Goal: Task Accomplishment & Management: Manage account settings

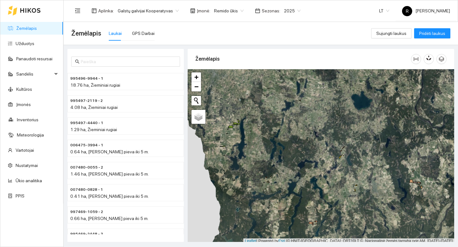
scroll to position [2, 0]
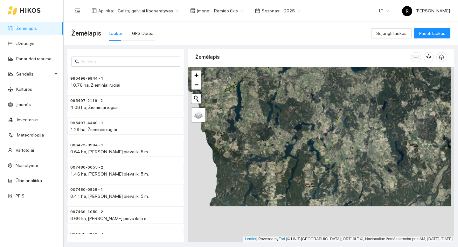
drag, startPoint x: 377, startPoint y: 189, endPoint x: 352, endPoint y: 174, distance: 29.5
click at [373, 153] on div "+ − Nieko nerasta. Bandykite dar kartą. Žemėlapis Palydovas Leaflet | Powered b…" at bounding box center [321, 154] width 267 height 175
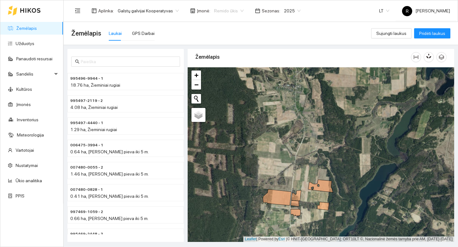
click at [221, 10] on span "Remido ūkis" at bounding box center [229, 11] width 30 height 10
click at [221, 21] on div "Visos" at bounding box center [223, 23] width 28 height 7
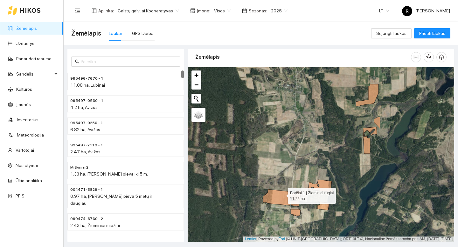
click at [282, 195] on icon at bounding box center [277, 198] width 29 height 16
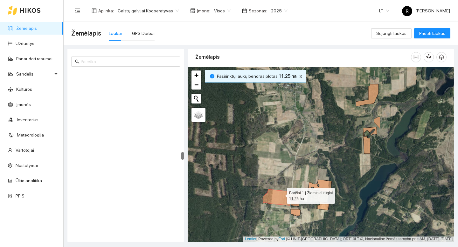
scroll to position [1733, 0]
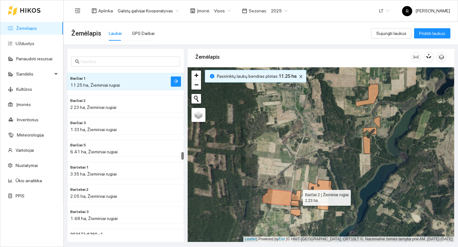
click at [297, 197] on icon at bounding box center [296, 196] width 10 height 11
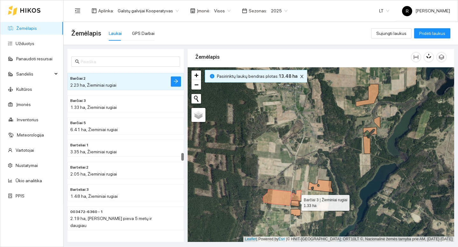
click at [296, 202] on icon at bounding box center [295, 204] width 8 height 6
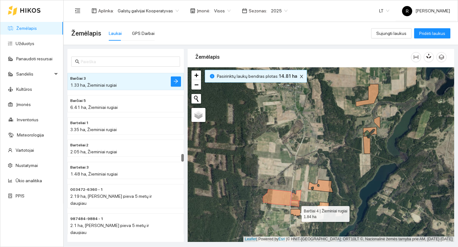
click at [295, 213] on icon at bounding box center [296, 213] width 10 height 7
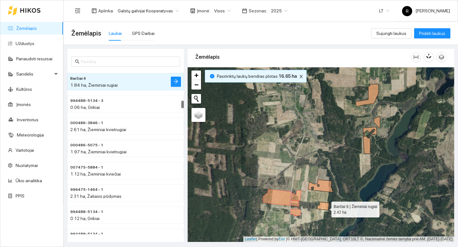
click at [325, 208] on icon at bounding box center [323, 206] width 12 height 8
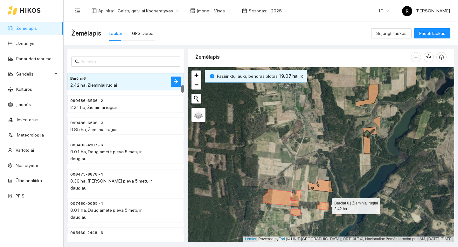
click at [327, 205] on icon at bounding box center [323, 206] width 12 height 8
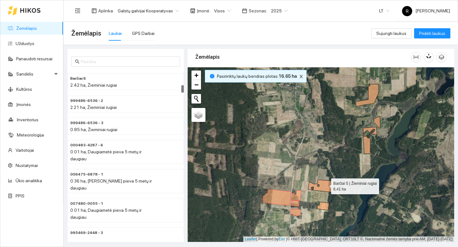
click at [325, 185] on icon at bounding box center [320, 186] width 25 height 13
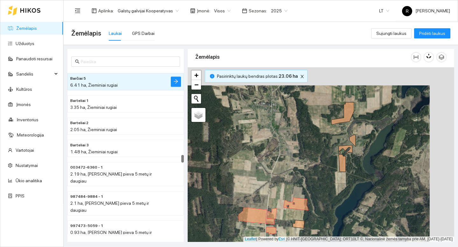
drag, startPoint x: 347, startPoint y: 160, endPoint x: 319, endPoint y: 178, distance: 34.0
click at [318, 179] on div "+ − Nieko nerasta. Bandykite dar kartą. Žemėlapis Palydovas Leaflet | Powered b…" at bounding box center [321, 154] width 267 height 175
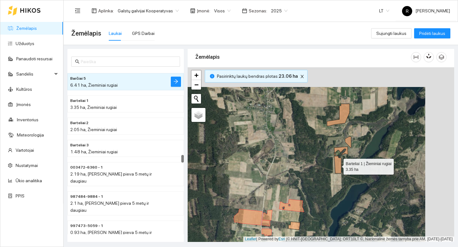
click at [339, 168] on icon at bounding box center [337, 164] width 7 height 17
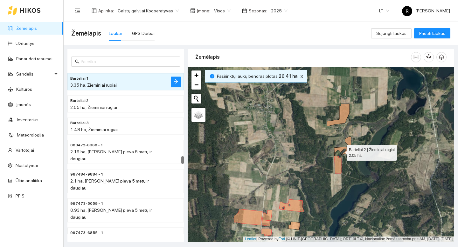
click at [341, 151] on icon at bounding box center [341, 151] width 14 height 9
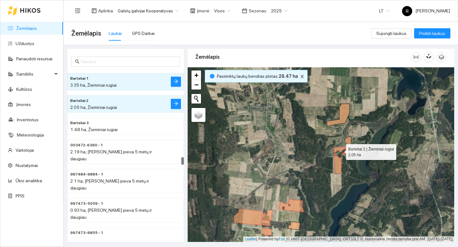
scroll to position [1845, 0]
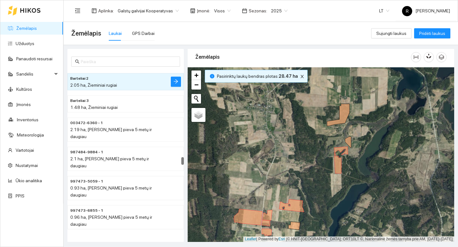
click at [352, 142] on div "+ − Nieko nerasta. Bandykite dar kartą. Žemėlapis Palydovas Leaflet | Powered b…" at bounding box center [321, 154] width 267 height 175
click at [350, 142] on icon at bounding box center [348, 143] width 6 height 12
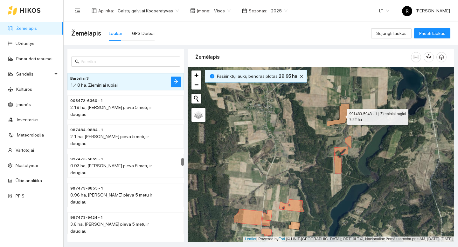
click at [342, 120] on icon at bounding box center [338, 115] width 23 height 23
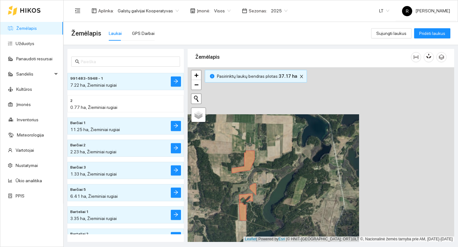
drag, startPoint x: 370, startPoint y: 107, endPoint x: 275, endPoint y: 154, distance: 106.6
click at [275, 154] on div "+ − Nieko nerasta. Bandykite dar kartą. Žemėlapis Palydovas Leaflet | Powered b…" at bounding box center [321, 154] width 267 height 175
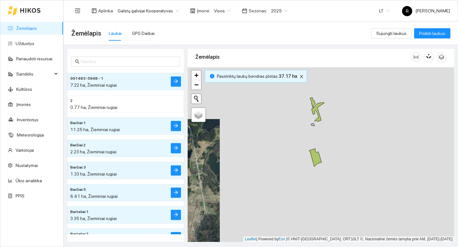
drag, startPoint x: 341, startPoint y: 136, endPoint x: 202, endPoint y: 140, distance: 139.4
click at [202, 140] on div "+ − Nieko nerasta. Bandykite dar kartą. Žemėlapis Palydovas Leaflet | Powered b…" at bounding box center [321, 154] width 267 height 175
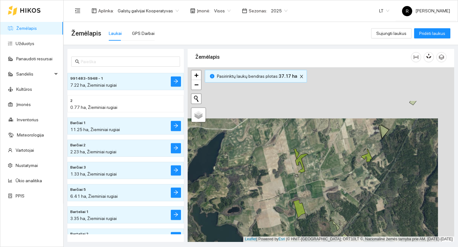
drag, startPoint x: 278, startPoint y: 136, endPoint x: 263, endPoint y: 187, distance: 53.0
click at [257, 191] on div "+ − Nieko nerasta. Bandykite dar kartą. Žemėlapis Palydovas Leaflet | Powered b…" at bounding box center [321, 154] width 267 height 175
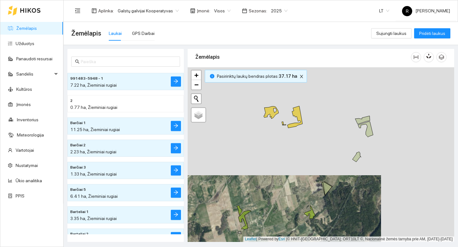
drag, startPoint x: 317, startPoint y: 142, endPoint x: 264, endPoint y: 195, distance: 74.9
click at [264, 195] on div "+ − Nieko nerasta. Bandykite dar kartą. Žemėlapis Palydovas Leaflet | Powered b…" at bounding box center [321, 154] width 267 height 175
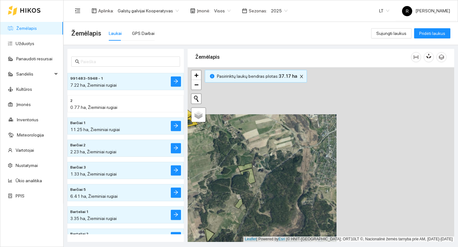
drag, startPoint x: 398, startPoint y: 113, endPoint x: 279, endPoint y: 161, distance: 128.6
click at [279, 161] on div "+ − Nieko nerasta. Bandykite dar kartą. Žemėlapis Palydovas Leaflet | Powered b…" at bounding box center [321, 154] width 267 height 175
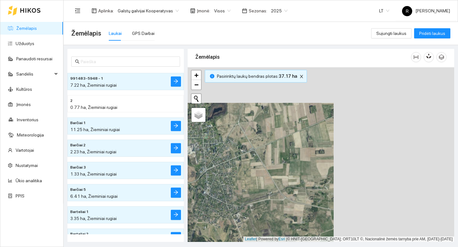
drag, startPoint x: 366, startPoint y: 128, endPoint x: 211, endPoint y: 164, distance: 159.0
click at [211, 164] on div "+ − Nieko nerasta. Bandykite dar kartą. Žemėlapis Palydovas Leaflet | Powered b…" at bounding box center [321, 154] width 267 height 175
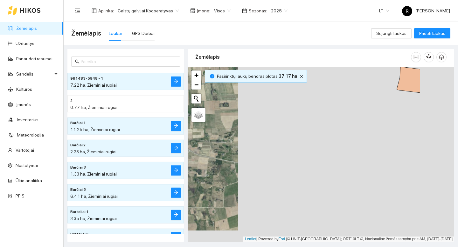
drag, startPoint x: 296, startPoint y: 165, endPoint x: 244, endPoint y: 124, distance: 66.1
click at [243, 124] on div "+ − Nieko nerasta. Bandykite dar kartą. Žemėlapis Palydovas Leaflet | Powered b…" at bounding box center [321, 154] width 267 height 175
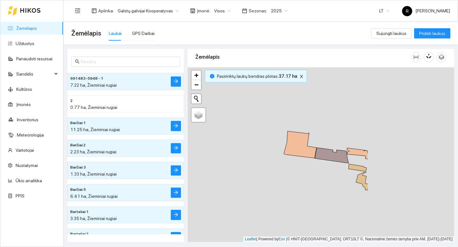
drag, startPoint x: 367, startPoint y: 127, endPoint x: 254, endPoint y: 192, distance: 130.2
click at [254, 192] on div "+ − Nieko nerasta. Bandykite dar kartą. Žemėlapis Palydovas Leaflet | Powered b…" at bounding box center [321, 154] width 267 height 175
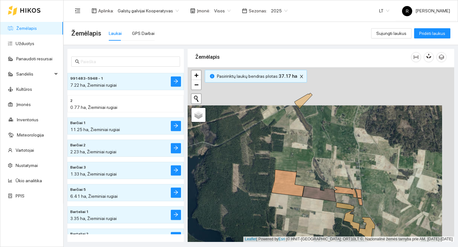
drag, startPoint x: 319, startPoint y: 115, endPoint x: 306, endPoint y: 154, distance: 40.7
click at [306, 154] on div "+ − Nieko nerasta. Bandykite dar kartą. Žemėlapis Palydovas Leaflet | Powered b…" at bounding box center [321, 154] width 267 height 175
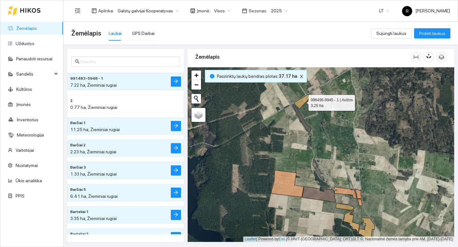
click at [304, 103] on icon at bounding box center [303, 102] width 18 height 16
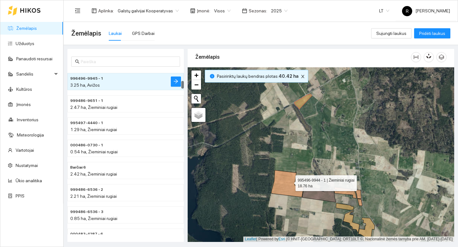
click at [290, 182] on icon at bounding box center [287, 184] width 32 height 27
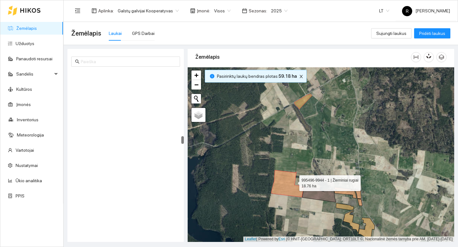
scroll to position [1401, 0]
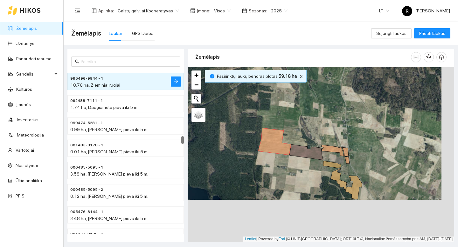
drag, startPoint x: 324, startPoint y: 154, endPoint x: 313, endPoint y: 122, distance: 33.7
click at [313, 122] on div "+ − Nieko nerasta. Bandykite dar kartą. Žemėlapis Palydovas Leaflet | Powered b…" at bounding box center [321, 154] width 267 height 175
drag, startPoint x: 313, startPoint y: 159, endPoint x: 320, endPoint y: 157, distance: 6.8
click at [314, 159] on icon at bounding box center [306, 153] width 34 height 16
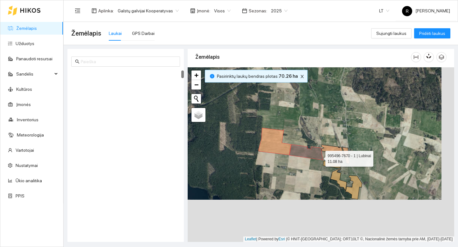
scroll to position [0, 0]
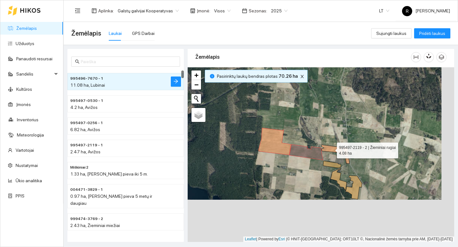
click at [331, 149] on icon at bounding box center [333, 150] width 22 height 11
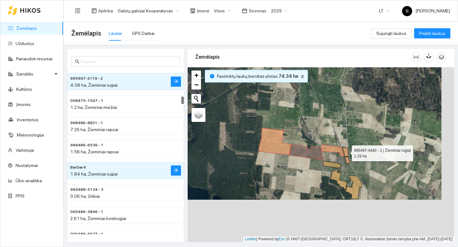
click at [348, 150] on icon at bounding box center [345, 152] width 6 height 9
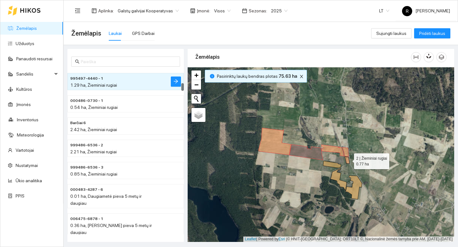
click at [348, 160] on icon at bounding box center [347, 160] width 5 height 7
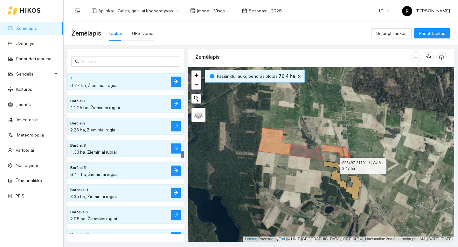
click at [334, 164] on icon at bounding box center [332, 164] width 18 height 7
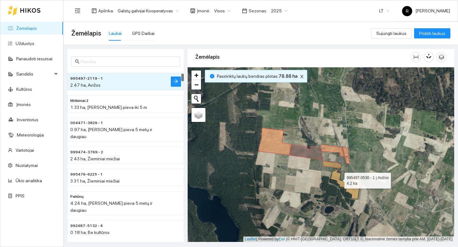
drag, startPoint x: 335, startPoint y: 174, endPoint x: 342, endPoint y: 177, distance: 7.4
click at [335, 174] on icon at bounding box center [339, 180] width 16 height 23
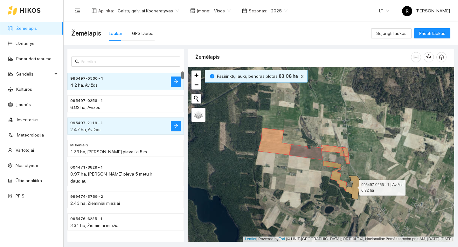
click at [353, 186] on icon at bounding box center [354, 188] width 16 height 24
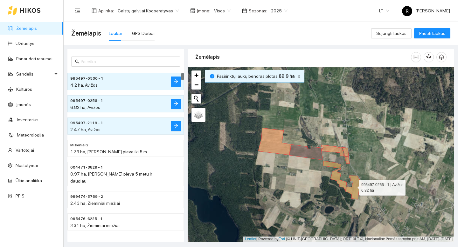
scroll to position [45, 0]
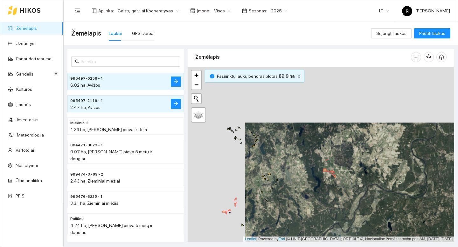
drag, startPoint x: 247, startPoint y: 102, endPoint x: 305, endPoint y: 156, distance: 80.1
click at [305, 157] on div "+ − Nieko nerasta. Bandykite dar kartą. Žemėlapis Palydovas Leaflet | Powered b…" at bounding box center [321, 154] width 267 height 175
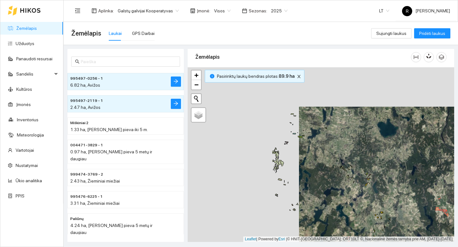
drag, startPoint x: 248, startPoint y: 110, endPoint x: 360, endPoint y: 150, distance: 119.1
click at [360, 150] on div "+ − Nieko nerasta. Bandykite dar kartą. Žemėlapis Palydovas Leaflet | Powered b…" at bounding box center [321, 154] width 267 height 175
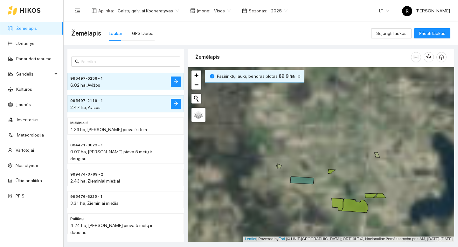
drag, startPoint x: 302, startPoint y: 135, endPoint x: 355, endPoint y: 242, distance: 120.2
click at [353, 246] on main "Žemėlapis Laukai GPS Darbai Sujungti laukus Pridėti laukus 995497-0530 - 1 4.2 …" at bounding box center [261, 135] width 394 height 226
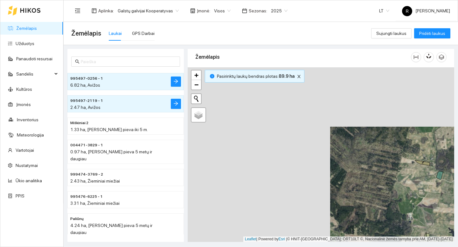
drag, startPoint x: 290, startPoint y: 138, endPoint x: 438, endPoint y: 195, distance: 158.5
click at [441, 197] on div "+ − Nieko nerasta. Bandykite dar kartą. Žemėlapis Palydovas Leaflet | Powered b…" at bounding box center [321, 154] width 267 height 175
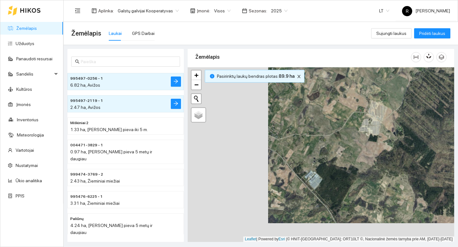
drag, startPoint x: 309, startPoint y: 152, endPoint x: 389, endPoint y: 133, distance: 82.3
click at [390, 133] on div "+ − Nieko nerasta. Bandykite dar kartą. Žemėlapis Palydovas Leaflet | Powered b…" at bounding box center [321, 154] width 267 height 175
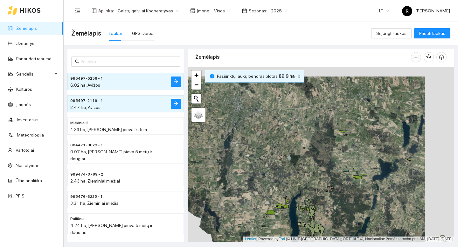
drag, startPoint x: 375, startPoint y: 131, endPoint x: 345, endPoint y: 141, distance: 30.7
click at [345, 141] on div "+ − Nieko nerasta. Bandykite dar kartą. Žemėlapis Palydovas Leaflet | Powered b…" at bounding box center [321, 154] width 267 height 175
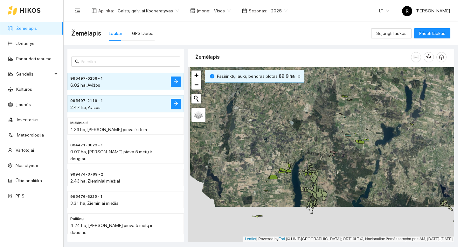
drag, startPoint x: 333, startPoint y: 181, endPoint x: 338, endPoint y: 142, distance: 38.7
click at [337, 139] on div "+ − Nieko nerasta. Bandykite dar kartą. Žemėlapis Palydovas Leaflet | Powered b…" at bounding box center [321, 154] width 267 height 175
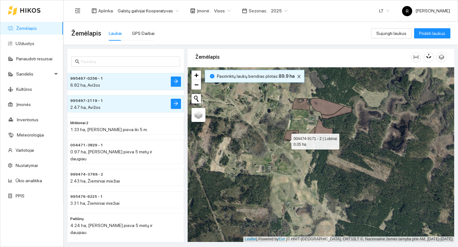
click at [286, 140] on icon at bounding box center [286, 140] width 7 height 2
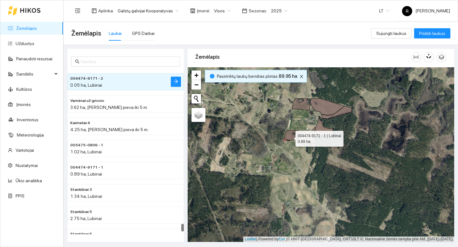
click at [290, 137] on icon at bounding box center [291, 135] width 15 height 10
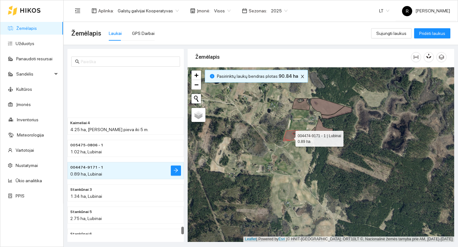
scroll to position [3327, 0]
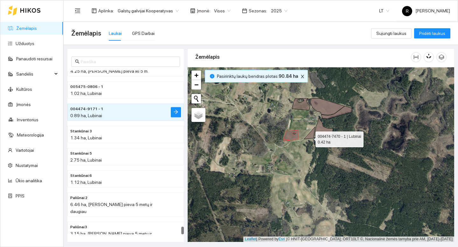
click at [310, 138] on icon at bounding box center [309, 133] width 11 height 12
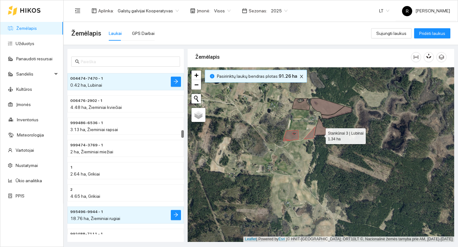
drag, startPoint x: 320, startPoint y: 135, endPoint x: 316, endPoint y: 134, distance: 4.2
click at [320, 135] on icon at bounding box center [324, 126] width 18 height 17
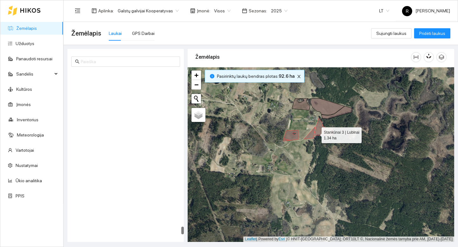
scroll to position [3327, 0]
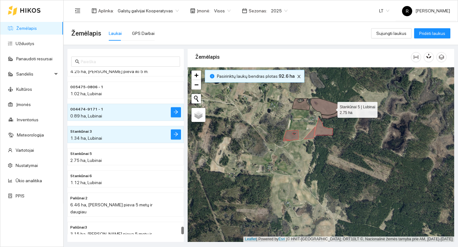
click at [332, 108] on icon at bounding box center [327, 107] width 34 height 17
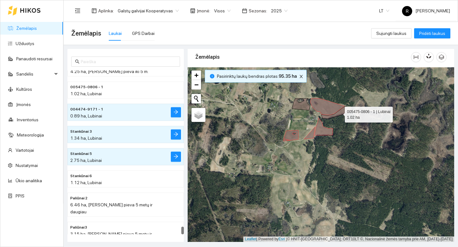
click at [348, 110] on icon at bounding box center [336, 112] width 31 height 13
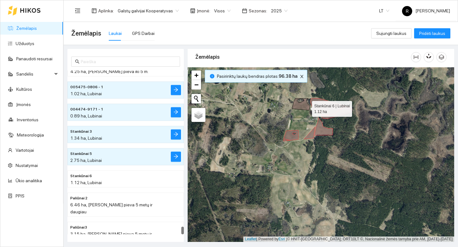
click at [306, 108] on icon at bounding box center [301, 105] width 18 height 12
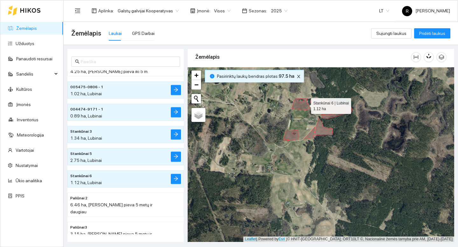
drag, startPoint x: 305, startPoint y: 105, endPoint x: 310, endPoint y: 106, distance: 5.2
click at [306, 105] on icon at bounding box center [301, 105] width 18 height 12
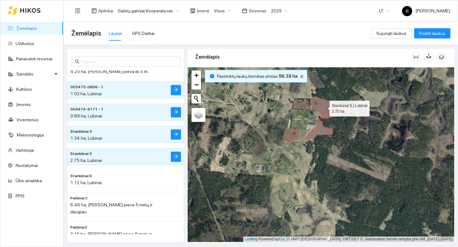
click at [324, 107] on icon at bounding box center [327, 107] width 34 height 17
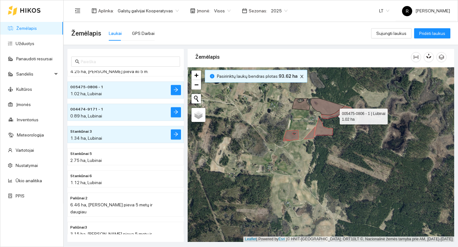
click at [334, 115] on icon at bounding box center [336, 112] width 31 height 13
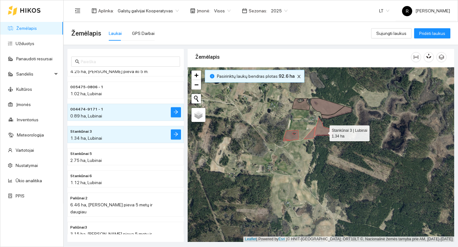
click at [324, 132] on icon at bounding box center [324, 126] width 18 height 17
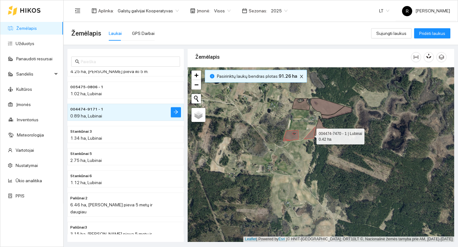
click at [311, 135] on icon at bounding box center [309, 133] width 11 height 12
click at [293, 135] on icon at bounding box center [291, 135] width 15 height 10
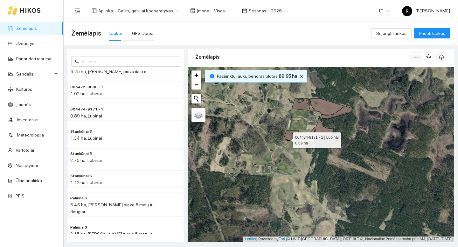
click at [287, 139] on icon at bounding box center [291, 135] width 15 height 10
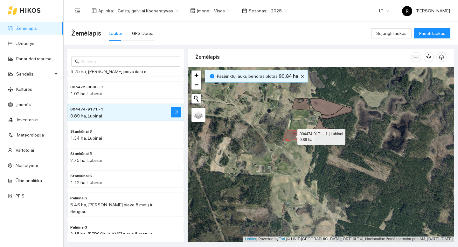
click at [289, 138] on icon at bounding box center [291, 135] width 15 height 10
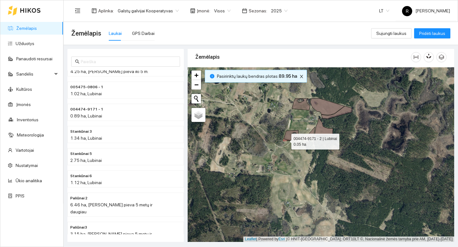
click at [287, 140] on icon at bounding box center [286, 140] width 7 height 2
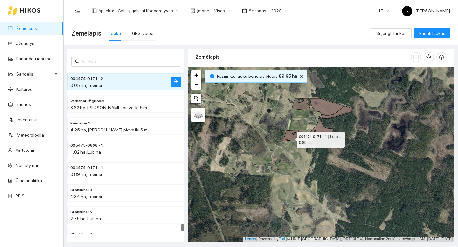
click at [292, 138] on icon at bounding box center [291, 135] width 15 height 10
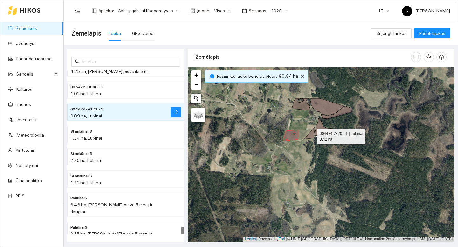
click at [312, 135] on icon at bounding box center [309, 133] width 11 height 12
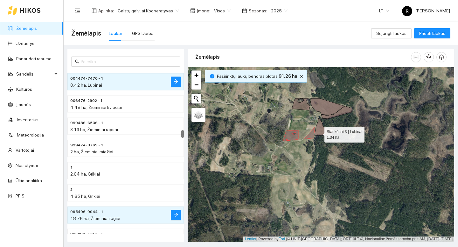
click at [320, 133] on icon at bounding box center [324, 126] width 18 height 17
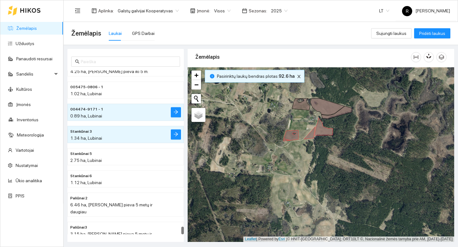
click at [335, 117] on div "+ − Nieko nerasta. Bandykite dar kartą. Žemėlapis Palydovas Leaflet | Powered b…" at bounding box center [321, 154] width 267 height 175
click at [338, 115] on icon at bounding box center [336, 112] width 31 height 13
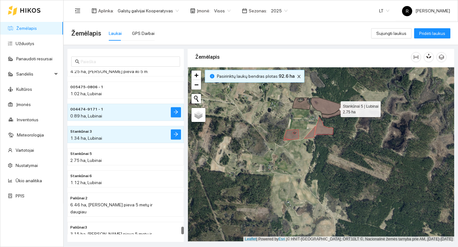
click at [336, 108] on icon at bounding box center [328, 106] width 34 height 17
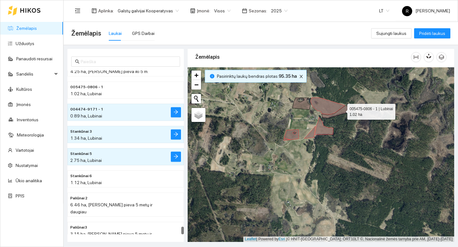
click at [342, 110] on icon at bounding box center [337, 112] width 31 height 13
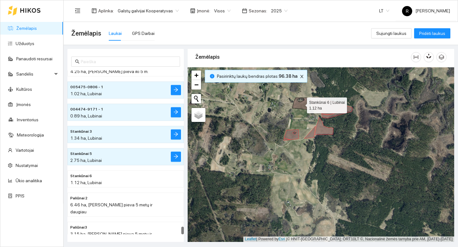
click at [307, 106] on icon at bounding box center [301, 104] width 18 height 12
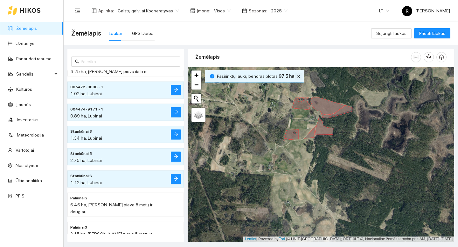
click at [296, 75] on icon "close" at bounding box center [298, 76] width 4 height 4
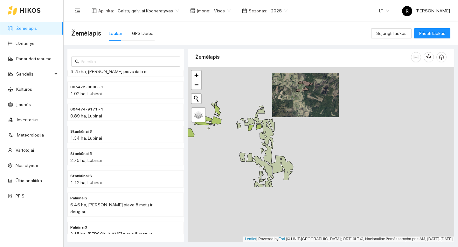
drag, startPoint x: 286, startPoint y: 171, endPoint x: 294, endPoint y: 93, distance: 79.0
click at [294, 93] on div "+ − Nieko nerasta. Bandykite dar kartą. Žemėlapis Palydovas Leaflet | Powered b…" at bounding box center [321, 154] width 267 height 175
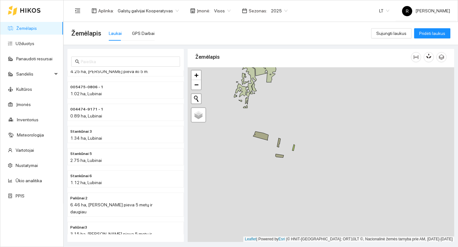
drag, startPoint x: 324, startPoint y: 101, endPoint x: 319, endPoint y: 82, distance: 19.1
click at [319, 82] on div "+ − Nieko nerasta. Bandykite dar kartą. Žemėlapis Palydovas Leaflet | Powered b…" at bounding box center [321, 154] width 267 height 175
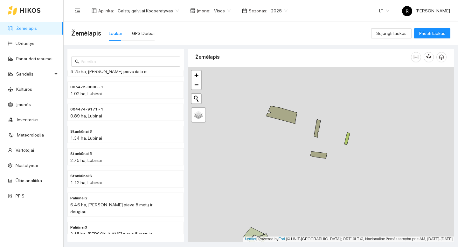
drag, startPoint x: 283, startPoint y: 109, endPoint x: 323, endPoint y: 94, distance: 41.8
click at [334, 94] on div "+ − Nieko nerasta. Bandykite dar kartą. Žemėlapis Palydovas Leaflet | Powered b…" at bounding box center [321, 154] width 267 height 175
click at [284, 115] on icon at bounding box center [280, 115] width 31 height 18
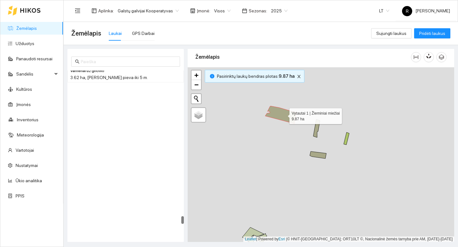
scroll to position [3120, 0]
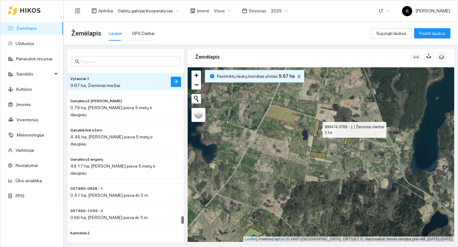
drag, startPoint x: 317, startPoint y: 126, endPoint x: 317, endPoint y: 129, distance: 3.2
click at [317, 126] on icon at bounding box center [316, 129] width 7 height 18
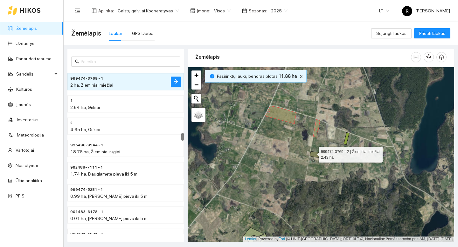
click at [313, 154] on icon at bounding box center [318, 155] width 17 height 7
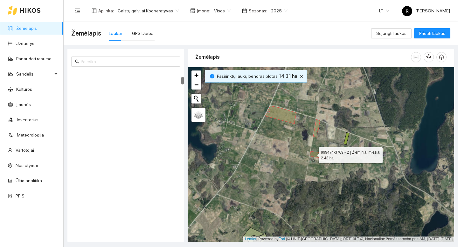
scroll to position [134, 0]
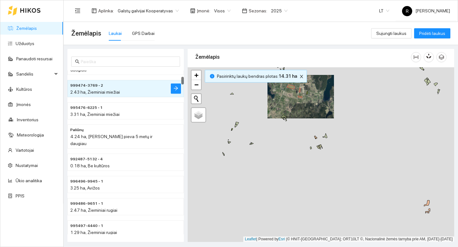
drag, startPoint x: 306, startPoint y: 156, endPoint x: 304, endPoint y: 129, distance: 27.7
click at [296, 110] on div "+ − Nieko nerasta. Bandykite dar kartą. Žemėlapis Palydovas Leaflet | Powered b…" at bounding box center [321, 154] width 267 height 175
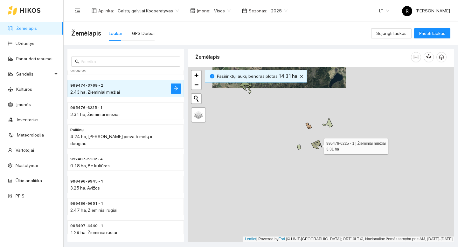
click at [318, 145] on icon at bounding box center [318, 144] width 8 height 8
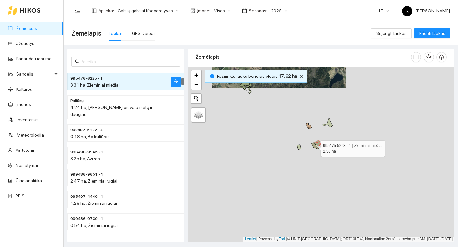
click at [315, 147] on icon at bounding box center [315, 146] width 8 height 7
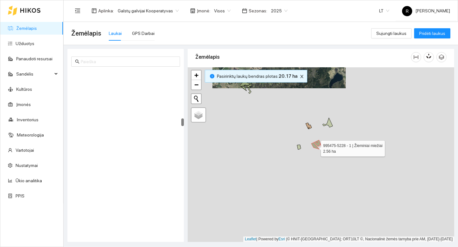
scroll to position [1024, 0]
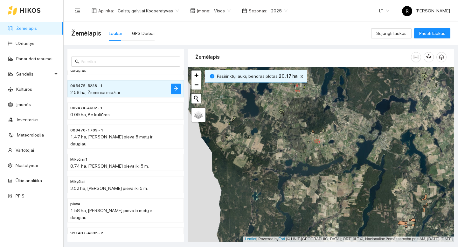
click at [319, 140] on div "995476-6225 - 1 | Žieminiai miežiai 3.31 ha + − Nieko nerasta. Bandykite dar ka…" at bounding box center [321, 154] width 267 height 175
click at [319, 141] on icon at bounding box center [318, 141] width 4 height 4
click at [317, 142] on icon at bounding box center [316, 141] width 4 height 3
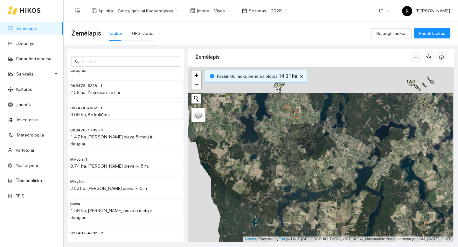
drag, startPoint x: 294, startPoint y: 115, endPoint x: 295, endPoint y: 147, distance: 32.5
click at [293, 150] on div "+ − Nieko nerasta. Bandykite dar kartą. Žemėlapis Palydovas Leaflet | Powered b…" at bounding box center [321, 154] width 267 height 175
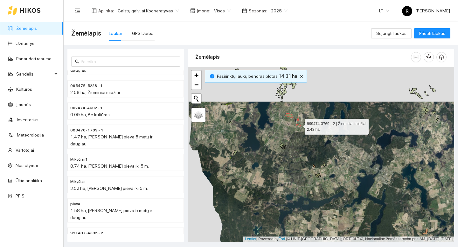
click at [299, 125] on icon at bounding box center [298, 126] width 4 height 2
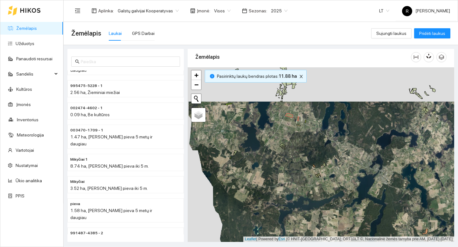
click at [300, 119] on div "+ − Nieko nerasta. Bandykite dar kartą. Žemėlapis Palydovas Leaflet | Powered b…" at bounding box center [321, 154] width 267 height 175
click at [299, 119] on div "999474-3769 - 1 | Žieminiai miežiai 2 ha + − Nieko nerasta. Bandykite dar kartą…" at bounding box center [321, 154] width 267 height 175
click at [299, 119] on icon at bounding box center [298, 119] width 2 height 4
click at [292, 118] on div "+ − Nieko nerasta. Bandykite dar kartą. Žemėlapis Palydovas Leaflet | Powered b…" at bounding box center [321, 154] width 267 height 175
click at [291, 116] on icon at bounding box center [289, 116] width 8 height 4
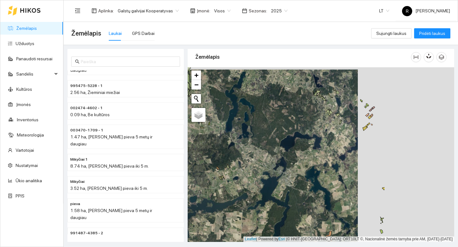
drag, startPoint x: 355, startPoint y: 136, endPoint x: 259, endPoint y: 139, distance: 96.4
click at [259, 139] on div "+ − Nieko nerasta. Bandykite dar kartą. Žemėlapis Palydovas Leaflet | Powered b…" at bounding box center [321, 154] width 267 height 175
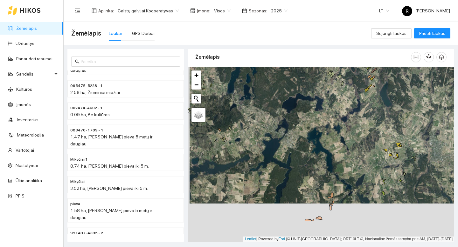
drag, startPoint x: 307, startPoint y: 168, endPoint x: 309, endPoint y: 129, distance: 38.5
click at [309, 129] on div "+ − Nieko nerasta. Bandykite dar kartą. Žemėlapis Palydovas Leaflet | Powered b…" at bounding box center [321, 154] width 267 height 175
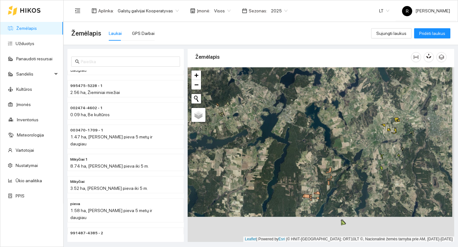
drag, startPoint x: 315, startPoint y: 136, endPoint x: 314, endPoint y: 119, distance: 16.6
click at [314, 119] on div "+ − Nieko nerasta. Bandykite dar kartą. Žemėlapis Palydovas Leaflet | Powered b…" at bounding box center [321, 154] width 267 height 175
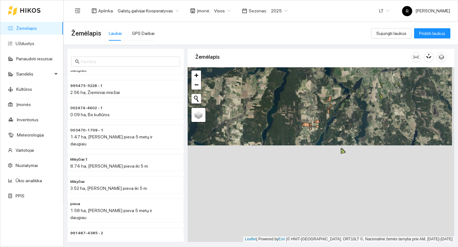
drag, startPoint x: 331, startPoint y: 171, endPoint x: 331, endPoint y: 116, distance: 54.7
click at [331, 116] on div "+ − Nieko nerasta. Bandykite dar kartą. Žemėlapis Palydovas Leaflet | Powered b…" at bounding box center [321, 154] width 267 height 175
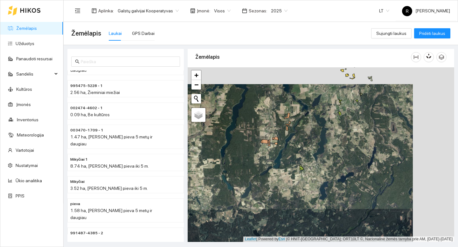
drag, startPoint x: 374, startPoint y: 130, endPoint x: 340, endPoint y: 146, distance: 37.1
click at [340, 146] on div "+ − Nieko nerasta. Bandykite dar kartą. Žemėlapis Palydovas Leaflet | Powered b…" at bounding box center [321, 154] width 267 height 175
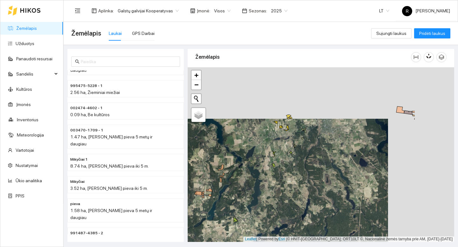
drag, startPoint x: 354, startPoint y: 148, endPoint x: 292, endPoint y: 174, distance: 66.6
click at [292, 174] on div "+ − Nieko nerasta. Bandykite dar kartą. Žemėlapis Palydovas Leaflet | Powered b…" at bounding box center [321, 154] width 267 height 175
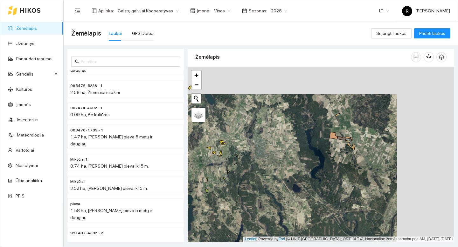
drag, startPoint x: 350, startPoint y: 150, endPoint x: 287, endPoint y: 177, distance: 69.1
click at [287, 177] on div "+ − Nieko nerasta. Bandykite dar kartą. Žemėlapis Palydovas Leaflet | Powered b…" at bounding box center [321, 154] width 267 height 175
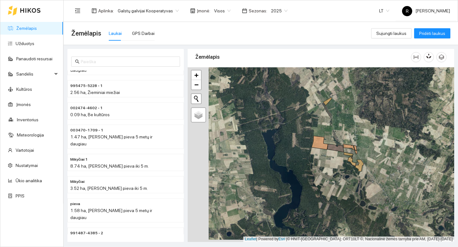
drag, startPoint x: 333, startPoint y: 131, endPoint x: 354, endPoint y: 129, distance: 21.1
click at [354, 129] on div "+ − Nieko nerasta. Bandykite dar kartą. Žemėlapis Palydovas Leaflet | Powered b…" at bounding box center [321, 154] width 267 height 175
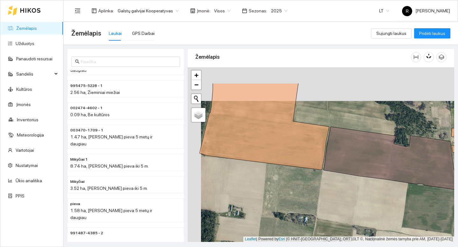
drag, startPoint x: 304, startPoint y: 84, endPoint x: 317, endPoint y: 118, distance: 36.5
click at [317, 118] on div "+ − Nieko nerasta. Bandykite dar kartą. Žemėlapis Palydovas Leaflet | Powered b…" at bounding box center [321, 154] width 267 height 175
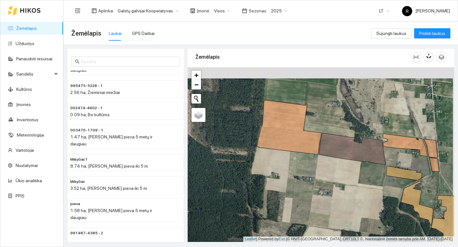
drag, startPoint x: 322, startPoint y: 109, endPoint x: 320, endPoint y: 120, distance: 11.2
click at [320, 120] on div "+ − Nieko nerasta. Bandykite dar kartą. Žemėlapis Palydovas Leaflet | Powered b…" at bounding box center [321, 154] width 267 height 175
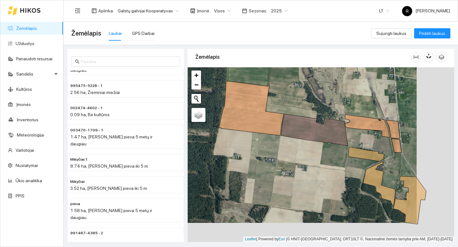
drag, startPoint x: 336, startPoint y: 124, endPoint x: 298, endPoint y: 105, distance: 42.3
click at [298, 105] on div "+ − Nieko nerasta. Bandykite dar kartą. Žemėlapis Palydovas Leaflet | Powered b…" at bounding box center [321, 154] width 267 height 175
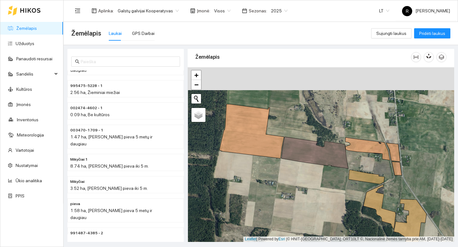
drag, startPoint x: 261, startPoint y: 143, endPoint x: 262, endPoint y: 165, distance: 22.9
click at [262, 165] on div "+ − Nieko nerasta. Bandykite dar kartą. Žemėlapis Palydovas Leaflet | Powered b…" at bounding box center [321, 154] width 267 height 175
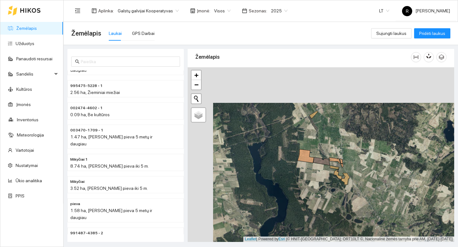
drag, startPoint x: 287, startPoint y: 103, endPoint x: 312, endPoint y: 139, distance: 43.8
click at [312, 139] on div "+ − Nieko nerasta. Bandykite dar kartą. Žemėlapis Palydovas Leaflet | Powered b…" at bounding box center [321, 154] width 267 height 175
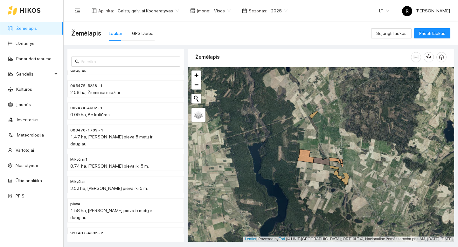
click at [278, 10] on span "2025" at bounding box center [279, 11] width 17 height 10
click at [274, 86] on div "2026" at bounding box center [272, 84] width 17 height 7
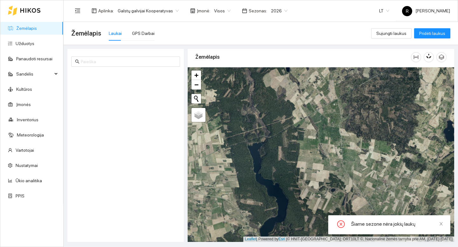
click at [375, 221] on div "Šiame sezone nėra jokių laukų" at bounding box center [397, 225] width 92 height 8
click at [374, 223] on div "Šiame sezone nėra jokių laukų" at bounding box center [397, 225] width 92 height 8
click at [444, 33] on span "Pridėti laukus" at bounding box center [432, 33] width 26 height 7
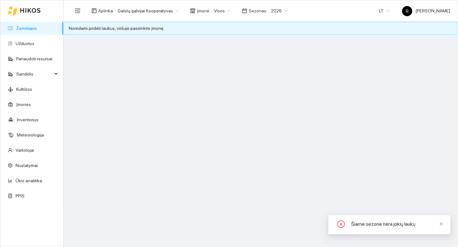
click at [220, 11] on span "Visos" at bounding box center [222, 11] width 17 height 10
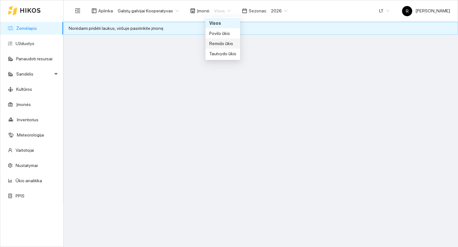
click at [217, 45] on div "Remido ūkis" at bounding box center [222, 43] width 27 height 7
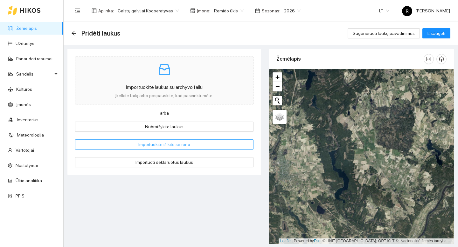
click at [160, 142] on span "Importuokite iš kito sezono" at bounding box center [164, 144] width 52 height 7
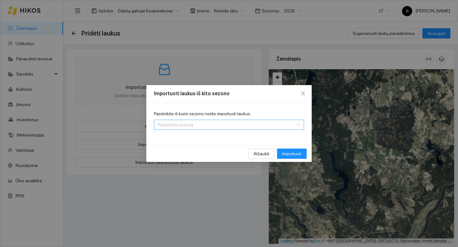
click at [284, 123] on input "Pasirinkite iš kurio sezono norite importuoti laukus" at bounding box center [227, 125] width 138 height 10
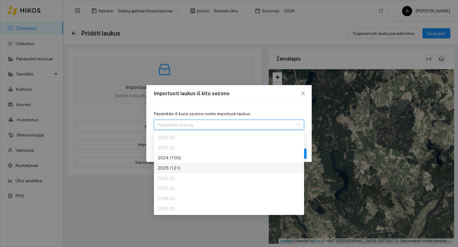
click at [174, 168] on div "2025 (121)" at bounding box center [205, 168] width 95 height 7
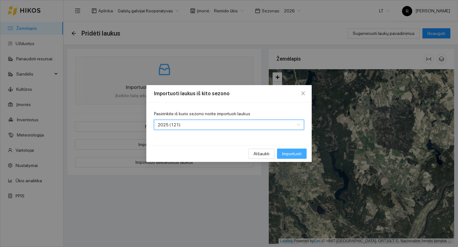
click at [288, 154] on span "Importuoti" at bounding box center [291, 153] width 19 height 7
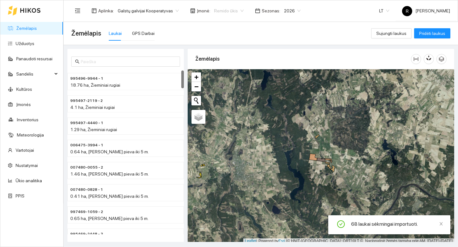
click at [228, 11] on span "Remido ūkis" at bounding box center [229, 11] width 30 height 10
click at [223, 32] on div "Povilo ūkis" at bounding box center [223, 33] width 28 height 7
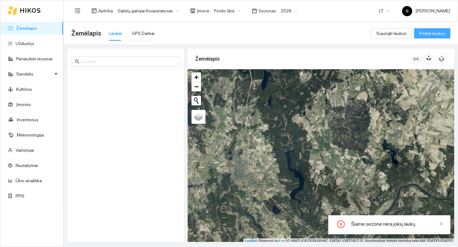
click at [436, 37] on span "Pridėti laukus" at bounding box center [432, 33] width 26 height 7
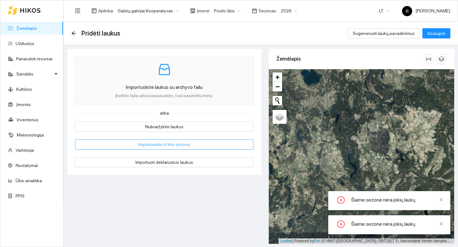
click at [136, 145] on button "Importuokite iš kito sezono" at bounding box center [164, 145] width 178 height 10
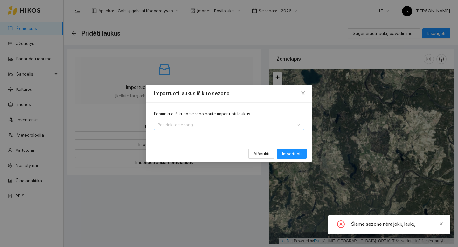
click at [228, 124] on input "Pasirinkite iš kurio sezono norite importuoti laukus" at bounding box center [227, 125] width 138 height 10
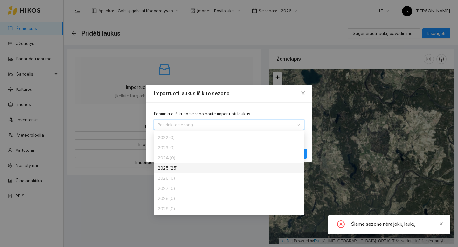
click at [194, 167] on div "2025 (25)" at bounding box center [205, 168] width 95 height 7
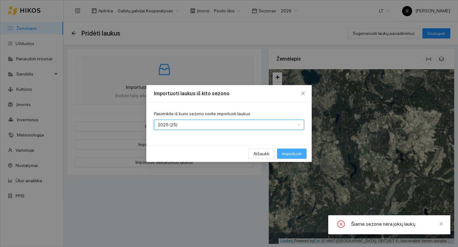
click at [284, 157] on span "Importuoti" at bounding box center [291, 153] width 19 height 7
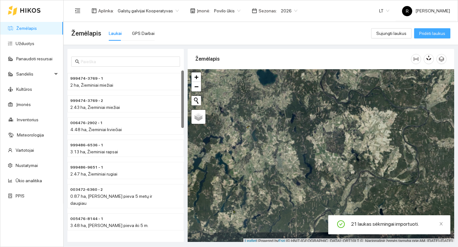
click at [430, 35] on span "Pridėti laukus" at bounding box center [432, 33] width 26 height 7
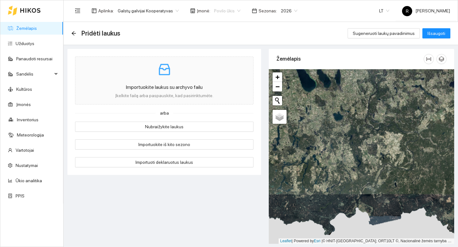
click at [217, 7] on span "Povilo ūkis" at bounding box center [227, 11] width 26 height 10
click at [223, 52] on div "Tautvydo ūkis" at bounding box center [222, 53] width 27 height 7
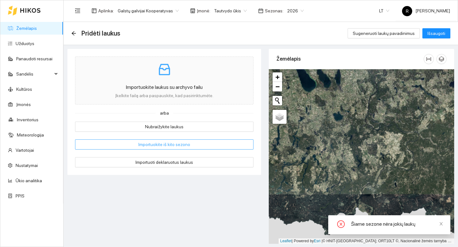
click at [198, 143] on button "Importuokite iš kito sezono" at bounding box center [164, 145] width 178 height 10
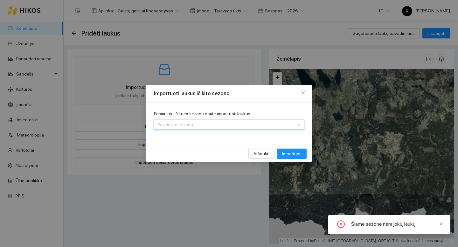
click at [206, 124] on input "Pasirinkite iš kurio sezono norite importuoti laukus" at bounding box center [227, 125] width 138 height 10
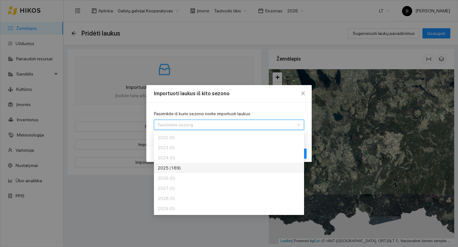
click at [188, 167] on div "2025 (189)" at bounding box center [205, 168] width 95 height 7
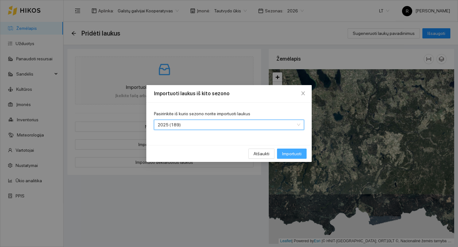
click at [295, 156] on span "Importuoti" at bounding box center [291, 153] width 19 height 7
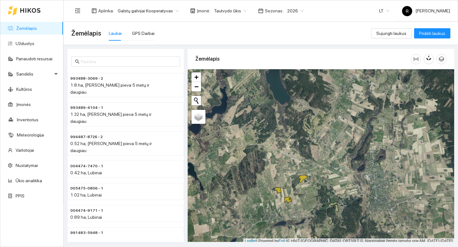
scroll to position [2, 0]
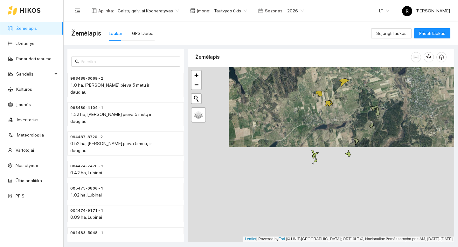
drag, startPoint x: 289, startPoint y: 161, endPoint x: 330, endPoint y: 66, distance: 103.4
click at [330, 66] on div "Žemėlapis + − Nieko nerasta. Bandykite dar kartą. Žemėlapis Palydovas Leaflet |…" at bounding box center [321, 143] width 267 height 193
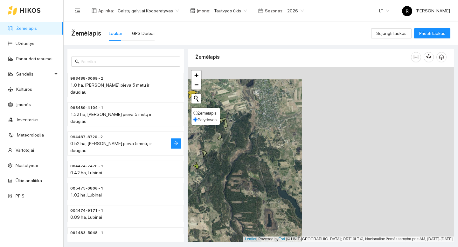
drag, startPoint x: 357, startPoint y: 103, endPoint x: 100, endPoint y: 123, distance: 257.5
click at [99, 123] on div "993488-3069 - 2 1.8 ha, Daugiametė pieva 5 metų ir daugiau 993489-4104 - 1 1.32…" at bounding box center [259, 143] width 394 height 197
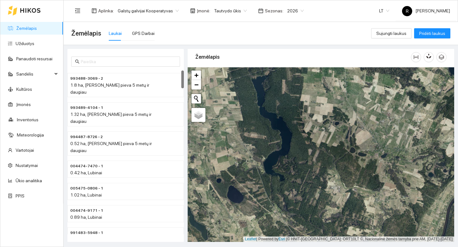
click at [225, 10] on span "Tautvydo ūkis" at bounding box center [230, 11] width 33 height 10
click at [224, 21] on div "Visos" at bounding box center [224, 23] width 31 height 7
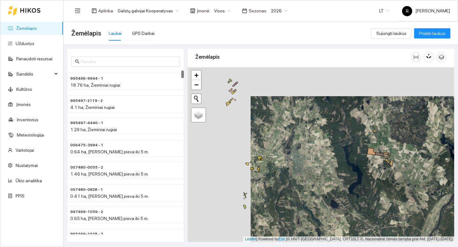
drag, startPoint x: 315, startPoint y: 159, endPoint x: 343, endPoint y: 165, distance: 28.6
click at [343, 165] on div "+ − Nieko nerasta. Bandykite dar kartą. Žemėlapis Palydovas Leaflet | Powered b…" at bounding box center [321, 154] width 267 height 175
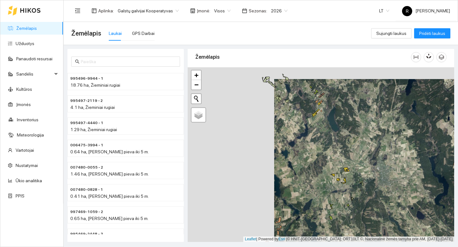
drag, startPoint x: 297, startPoint y: 140, endPoint x: 382, endPoint y: 150, distance: 85.9
click at [383, 151] on div "+ − Nieko nerasta. Bandykite dar kartą. Žemėlapis Palydovas Leaflet | Powered b…" at bounding box center [321, 154] width 267 height 175
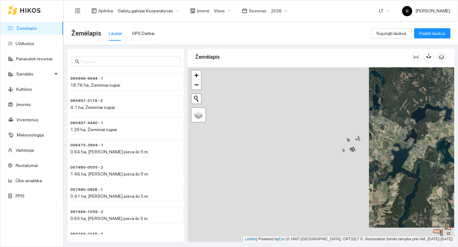
drag, startPoint x: 256, startPoint y: 124, endPoint x: 437, endPoint y: 109, distance: 181.6
click at [437, 109] on div "+ − Nieko nerasta. Bandykite dar kartą. Žemėlapis Palydovas Leaflet | Powered b…" at bounding box center [321, 154] width 267 height 175
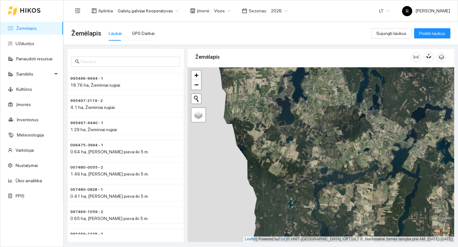
click at [271, 9] on span "2026" at bounding box center [279, 11] width 17 height 10
click at [268, 72] on div "2025" at bounding box center [272, 74] width 17 height 7
